Goal: Obtain resource: Download file/media

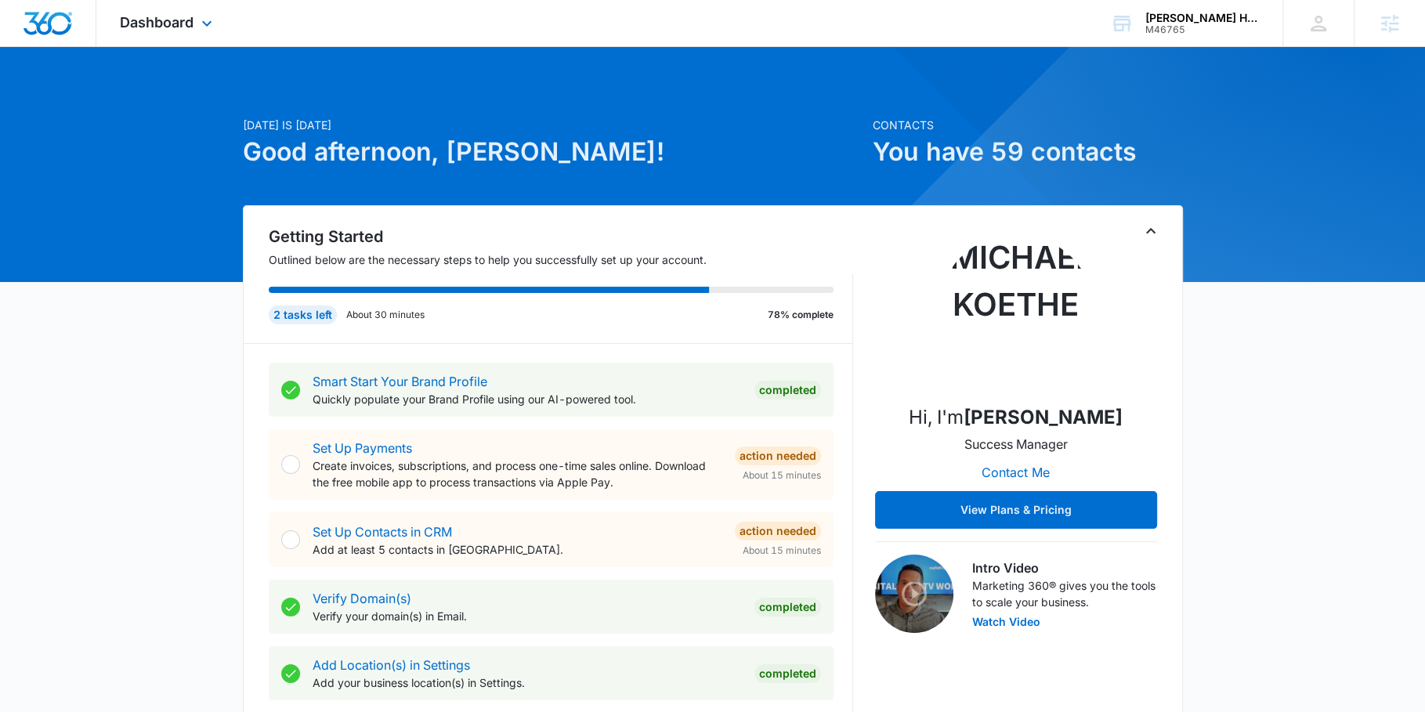
click at [195, 26] on div "Dashboard Apps Reputation Websites Forms CRM Email Social Payments POS Content …" at bounding box center [167, 23] width 143 height 46
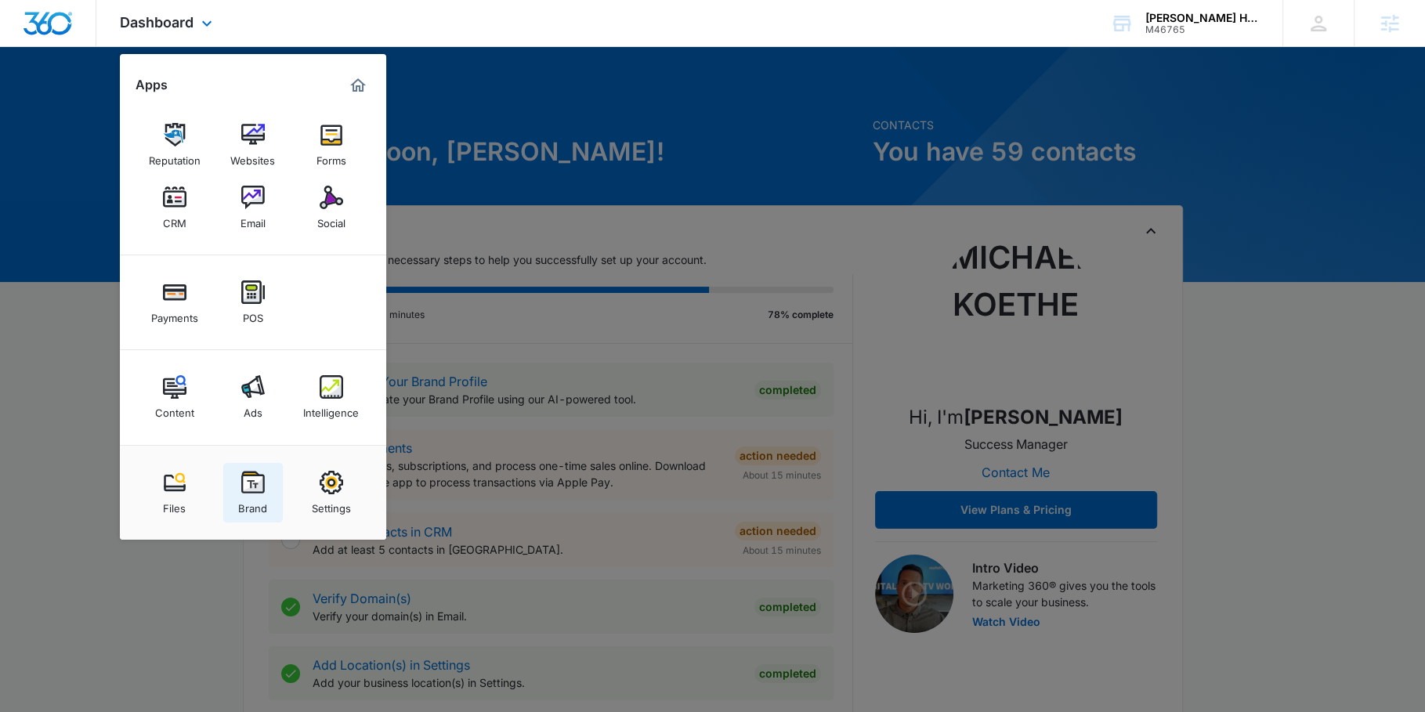
click at [236, 491] on link "Brand" at bounding box center [253, 493] width 60 height 60
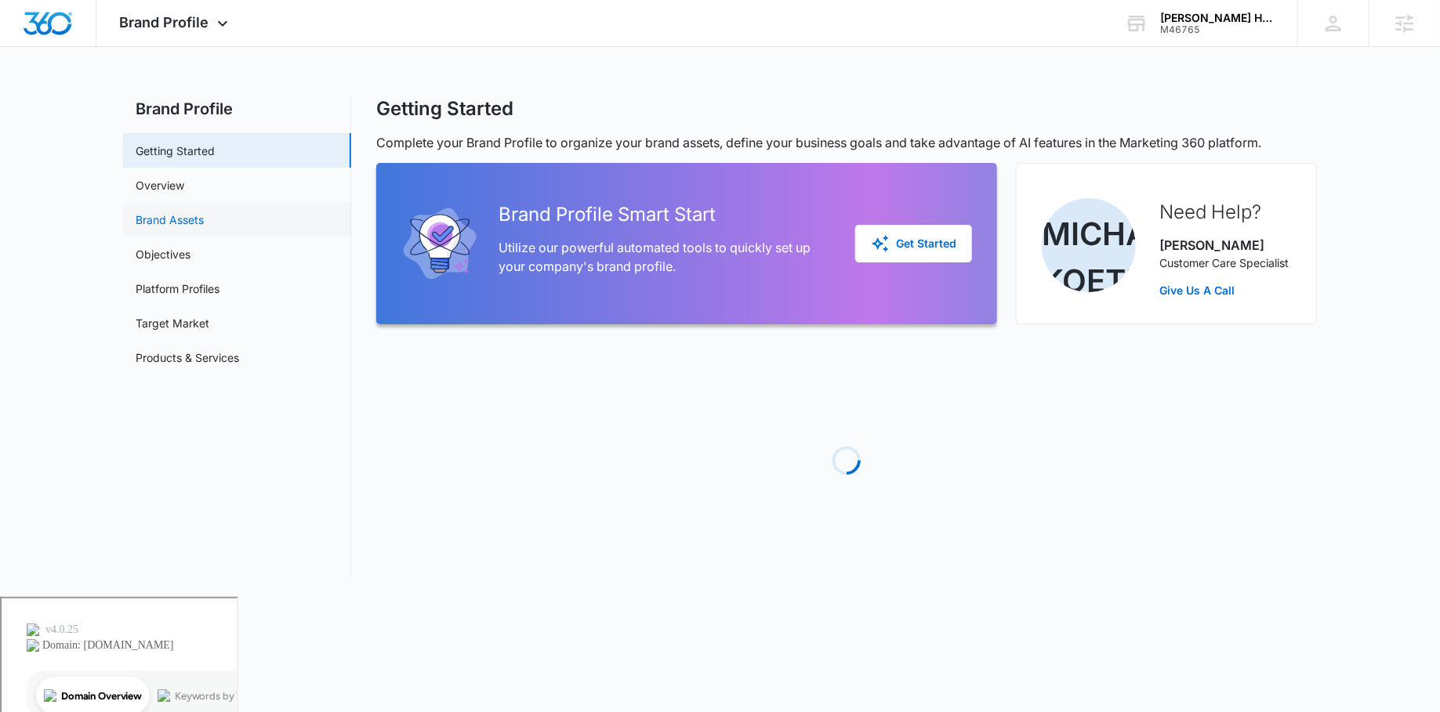
click at [204, 228] on link "Brand Assets" at bounding box center [170, 220] width 68 height 16
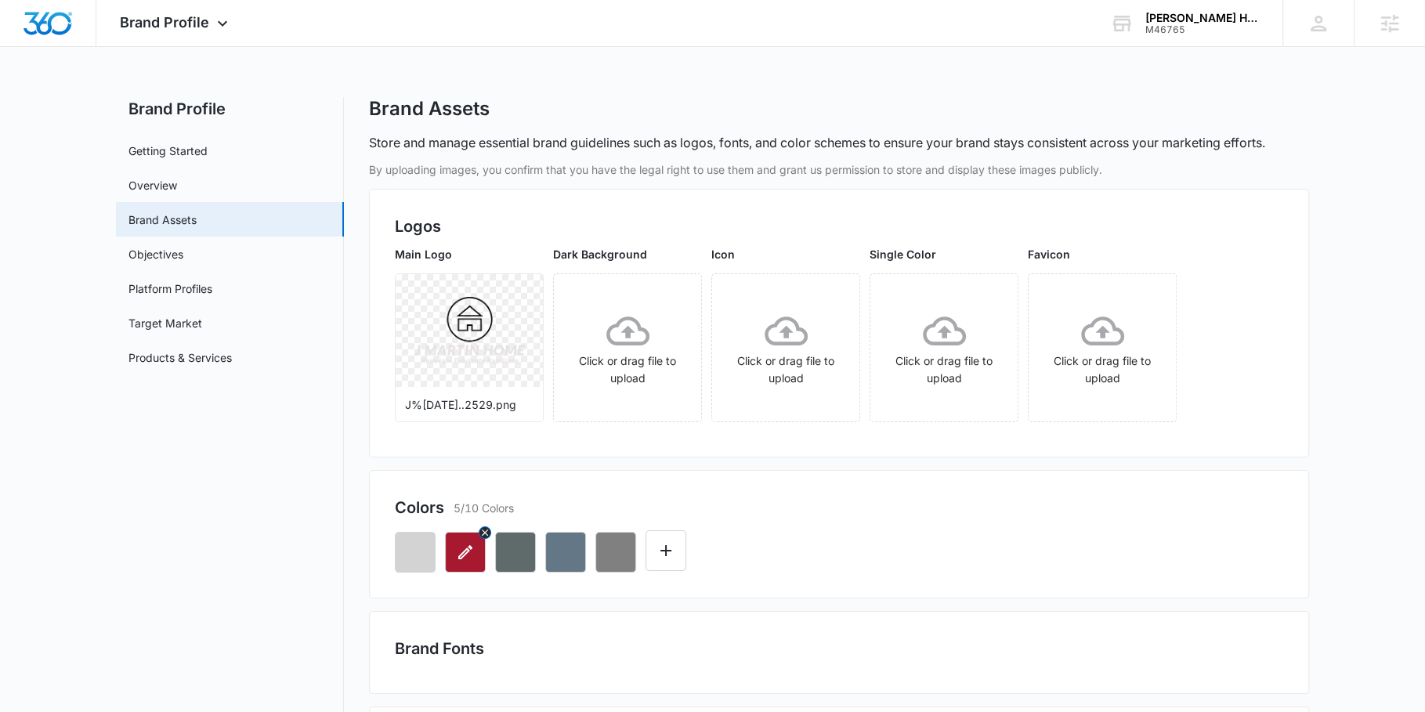
click at [462, 559] on icon "button" at bounding box center [465, 552] width 19 height 19
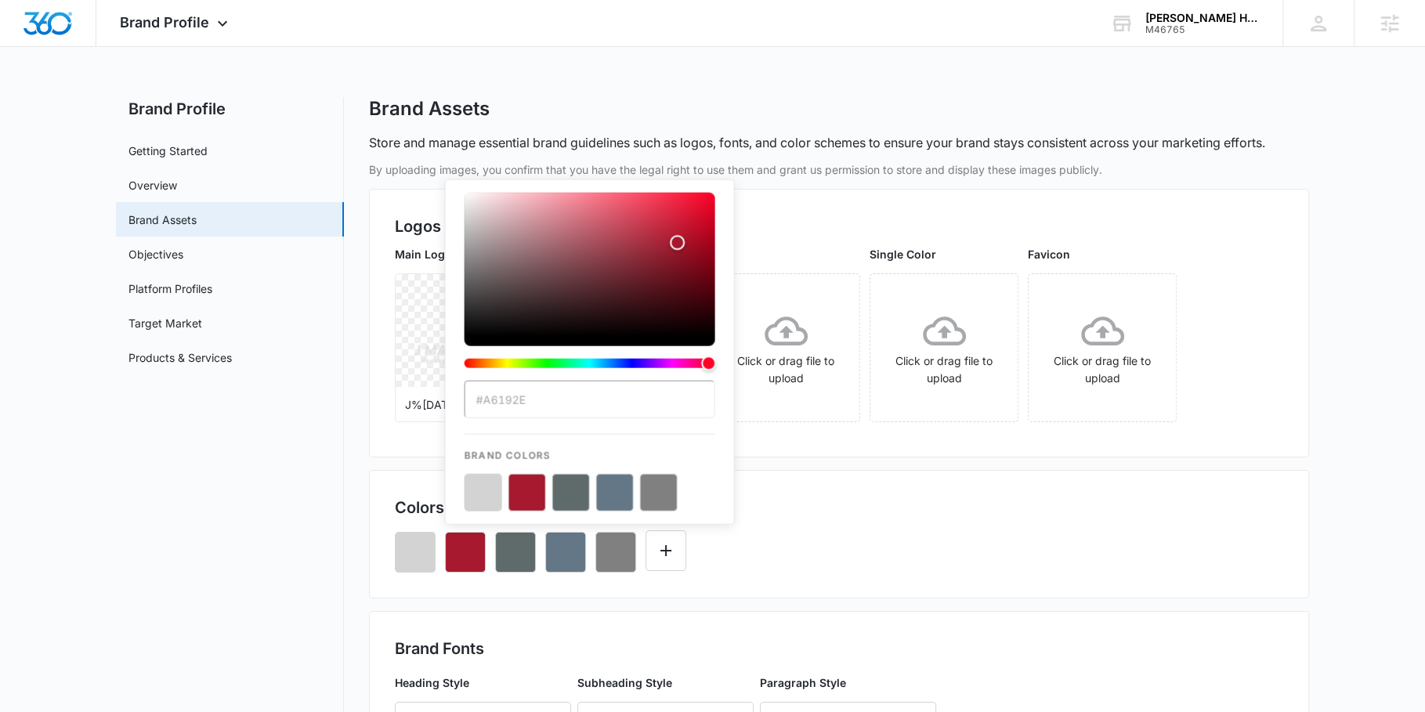
click at [812, 479] on div "Colors 5/10 Colors #A6192E Brand Colors" at bounding box center [839, 534] width 940 height 129
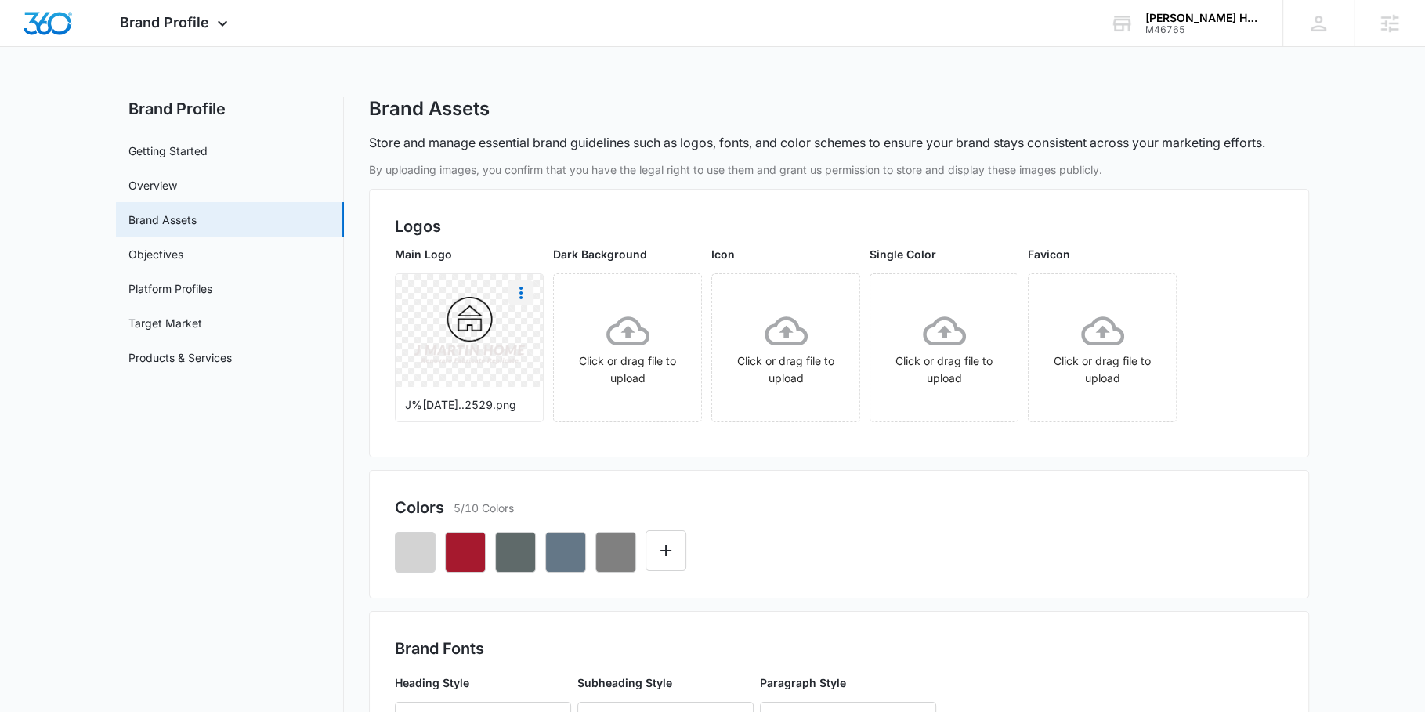
click at [520, 289] on icon "More" at bounding box center [521, 293] width 19 height 19
click at [526, 333] on button "Download" at bounding box center [562, 337] width 107 height 24
click at [470, 536] on button "button" at bounding box center [465, 552] width 41 height 41
